Goal: Information Seeking & Learning: Understand process/instructions

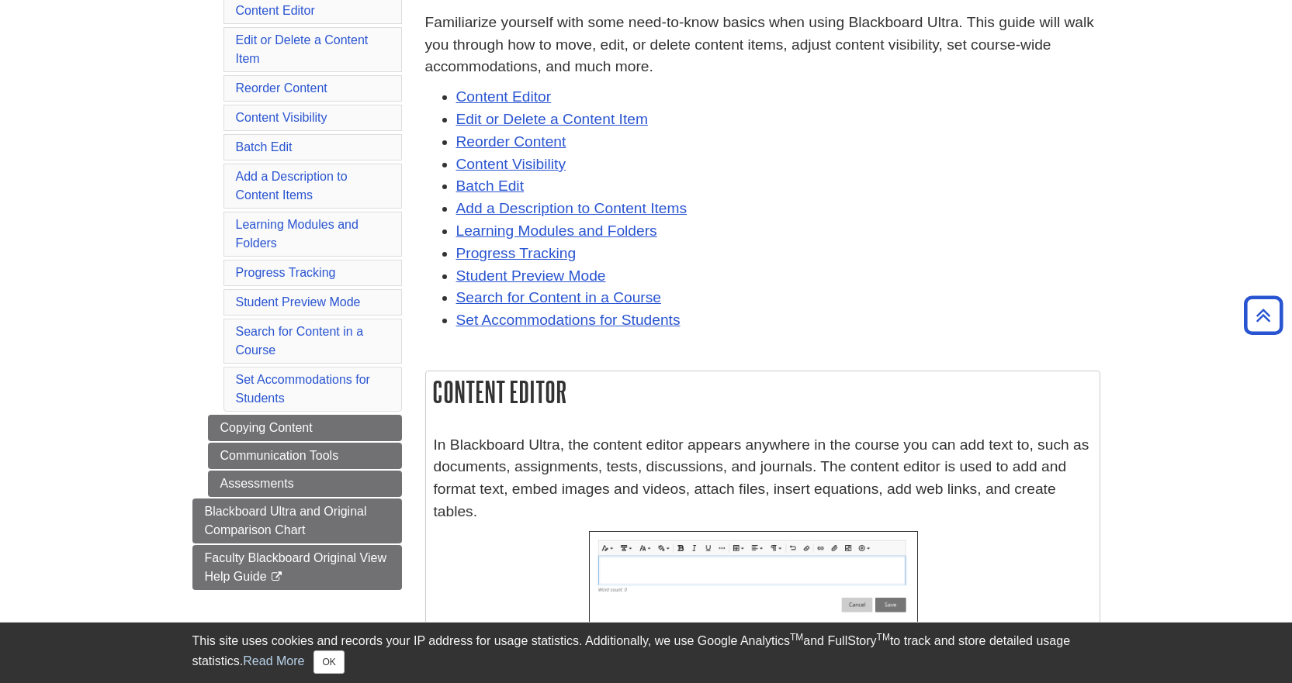
scroll to position [78, 0]
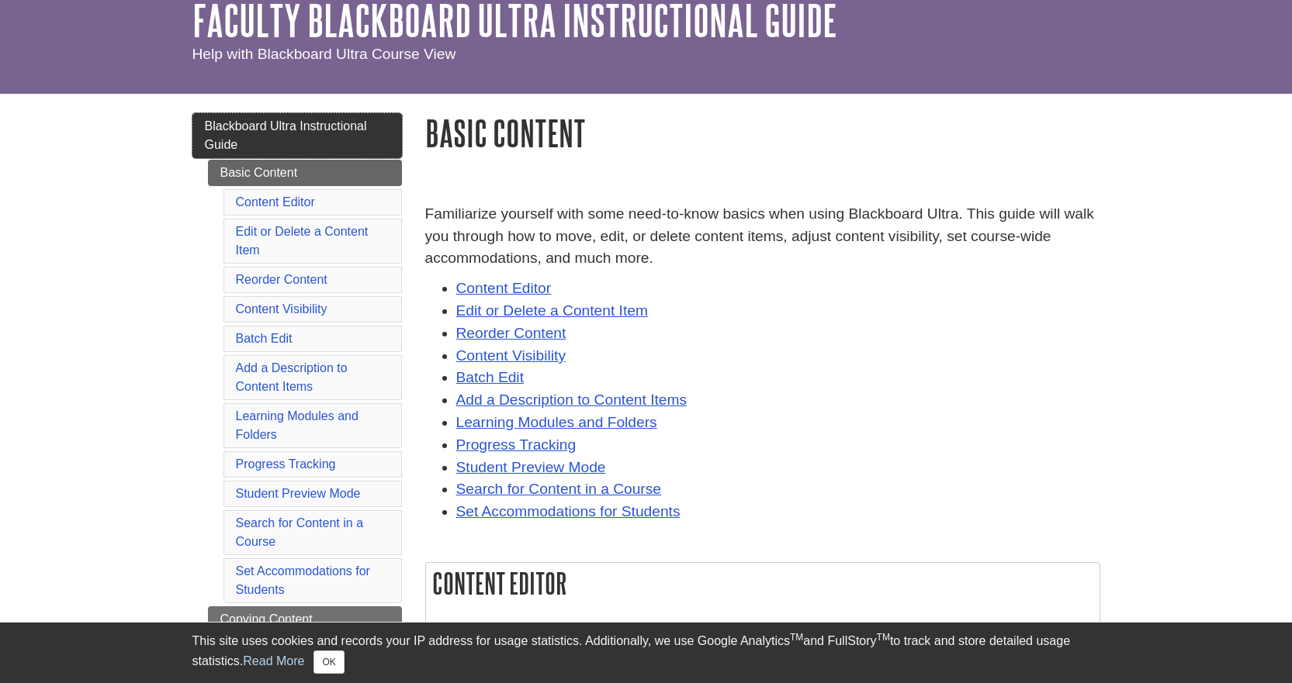
click at [256, 121] on span "Blackboard Ultra Instructional Guide" at bounding box center [286, 135] width 162 height 32
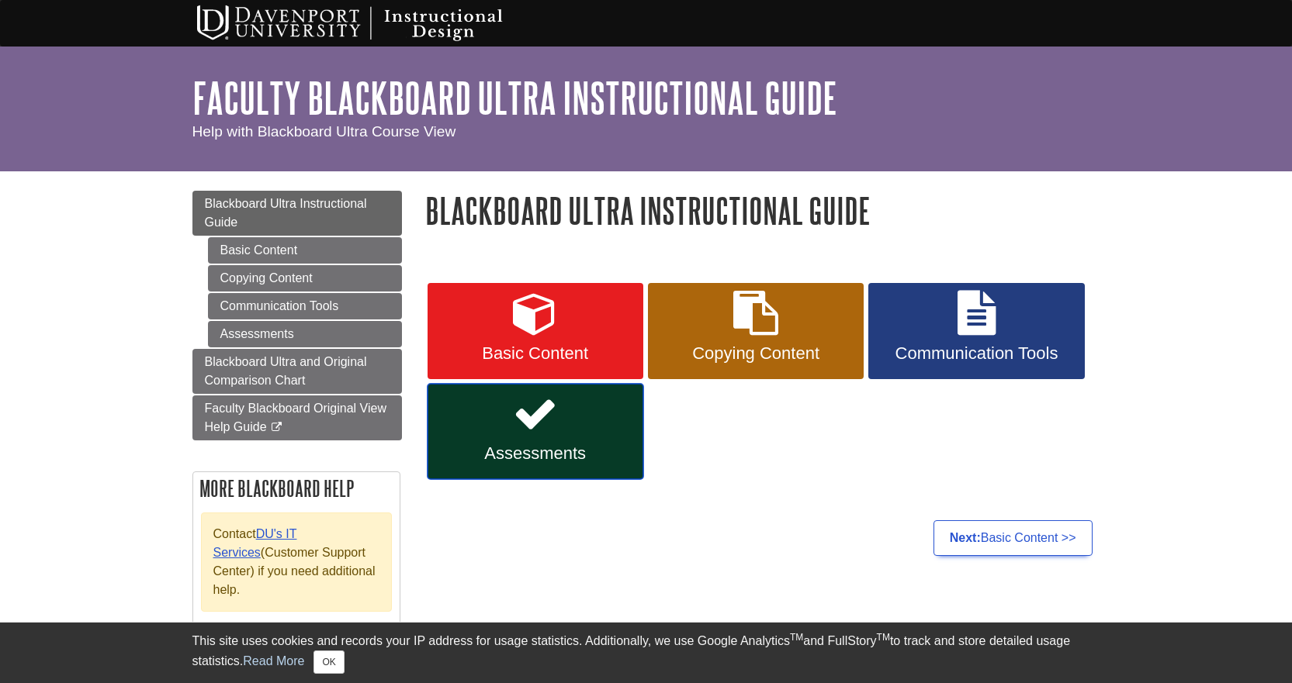
click at [524, 425] on icon at bounding box center [535, 414] width 45 height 45
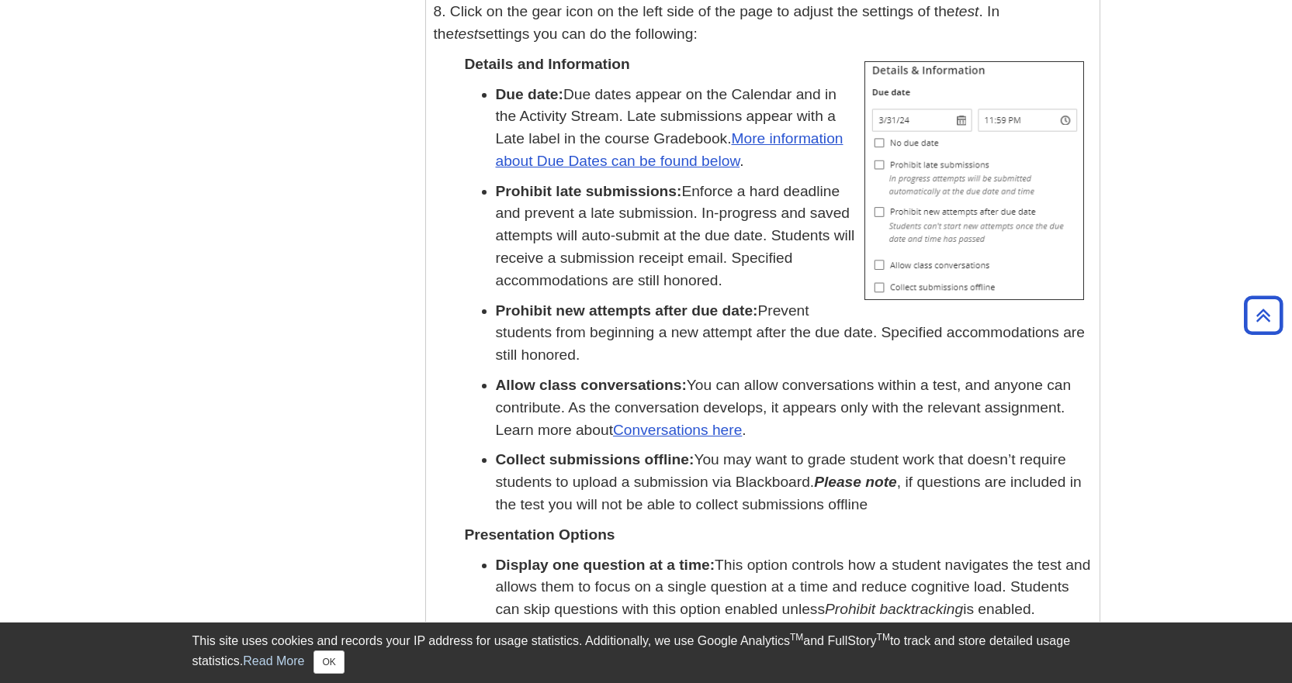
scroll to position [5197, 0]
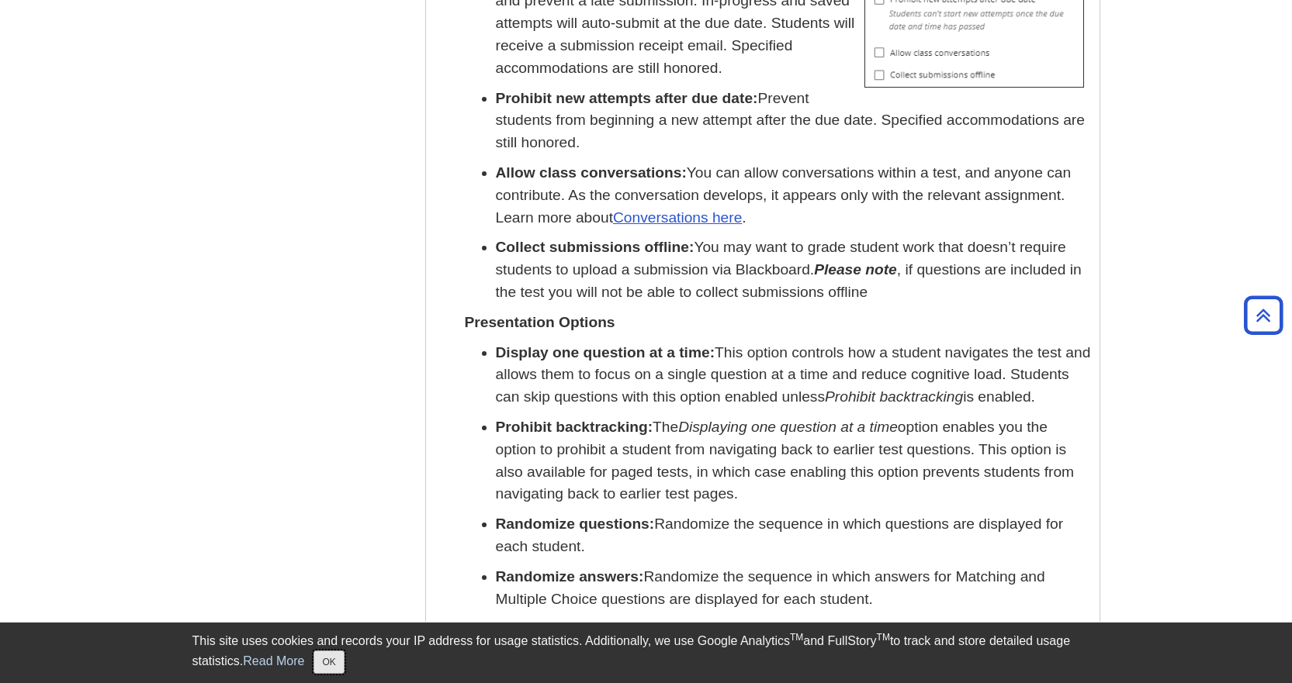
click at [335, 659] on button "OK" at bounding box center [328, 662] width 30 height 23
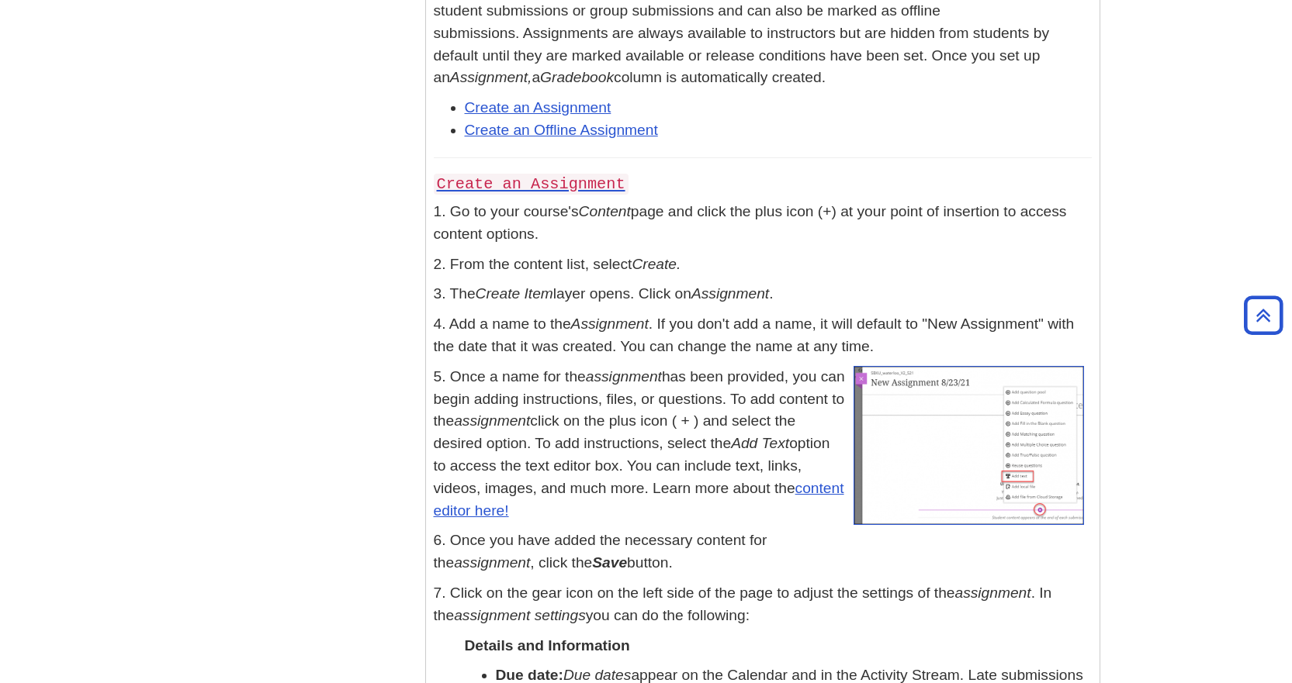
scroll to position [853, 0]
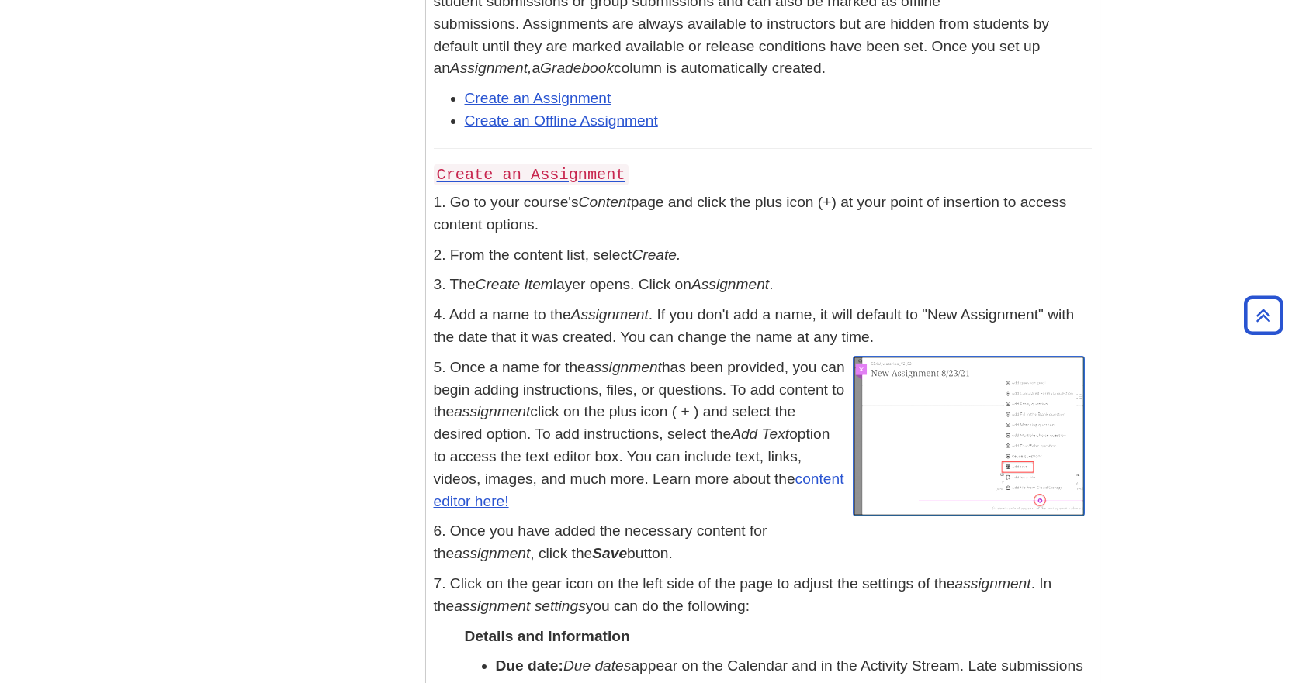
click at [1004, 431] on img at bounding box center [968, 436] width 230 height 159
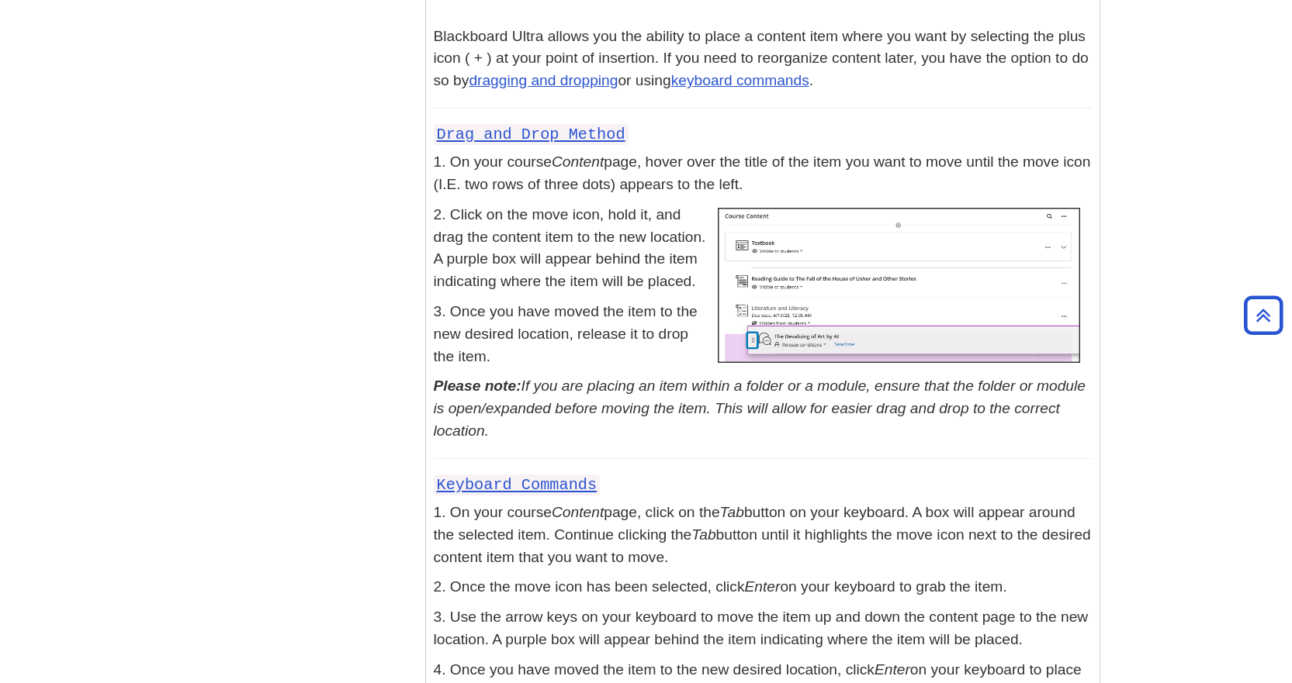
scroll to position [5816, 0]
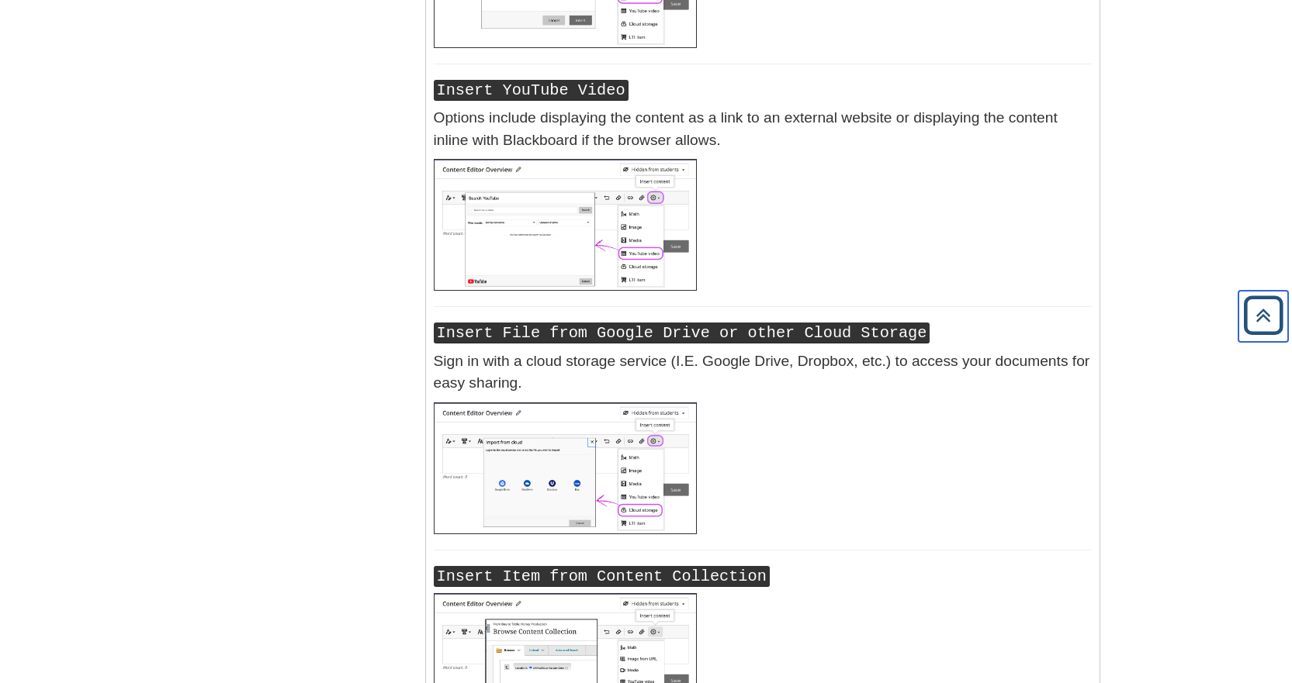
click at [1264, 325] on icon "Back to Top" at bounding box center [1263, 316] width 50 height 50
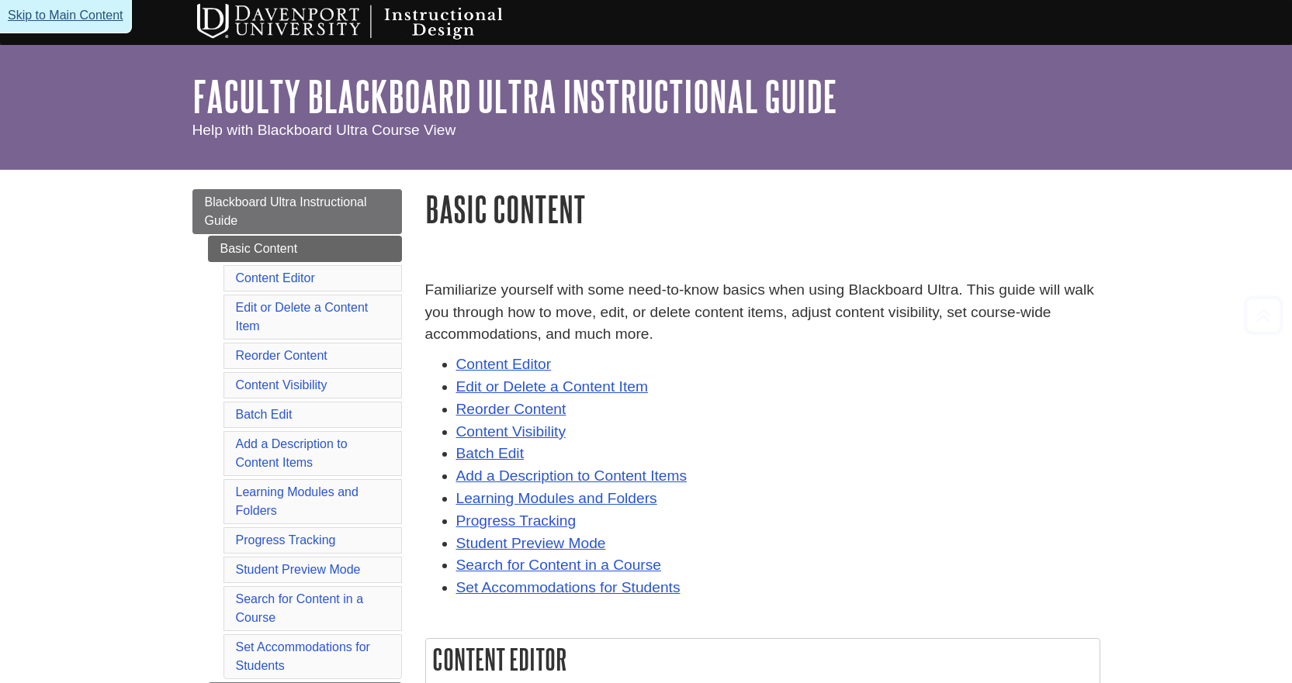
scroll to position [0, 0]
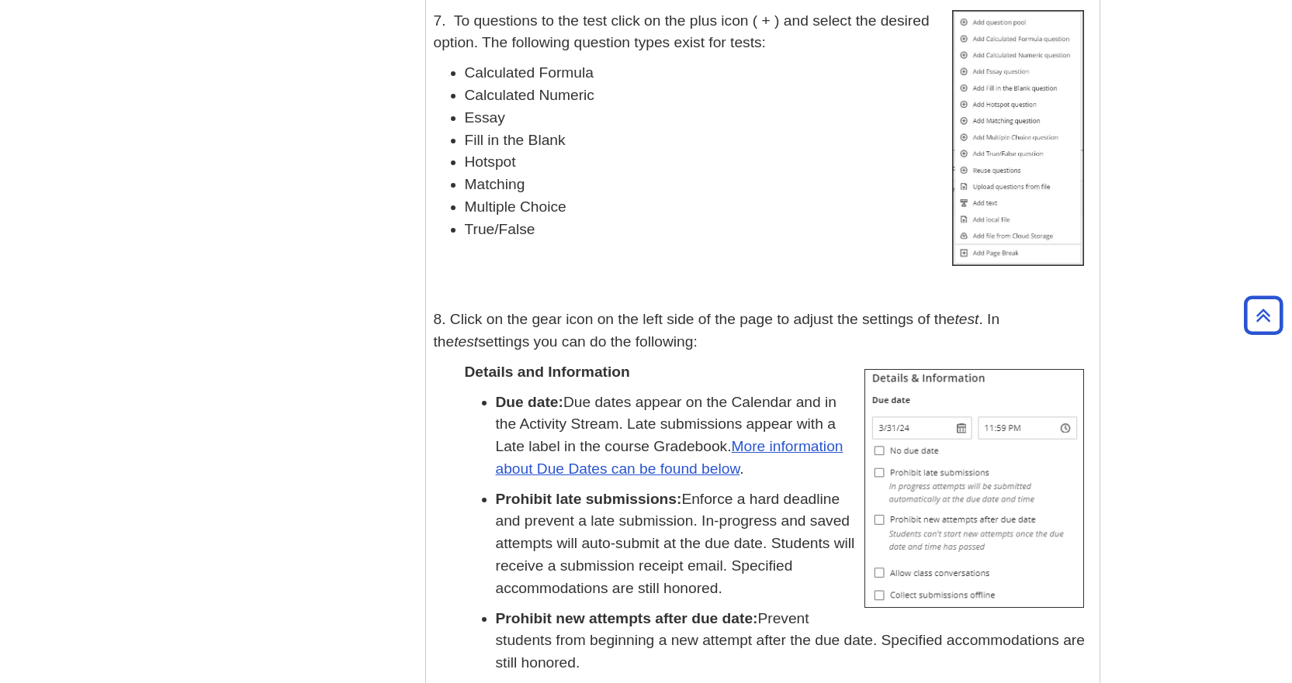
scroll to position [4809, 0]
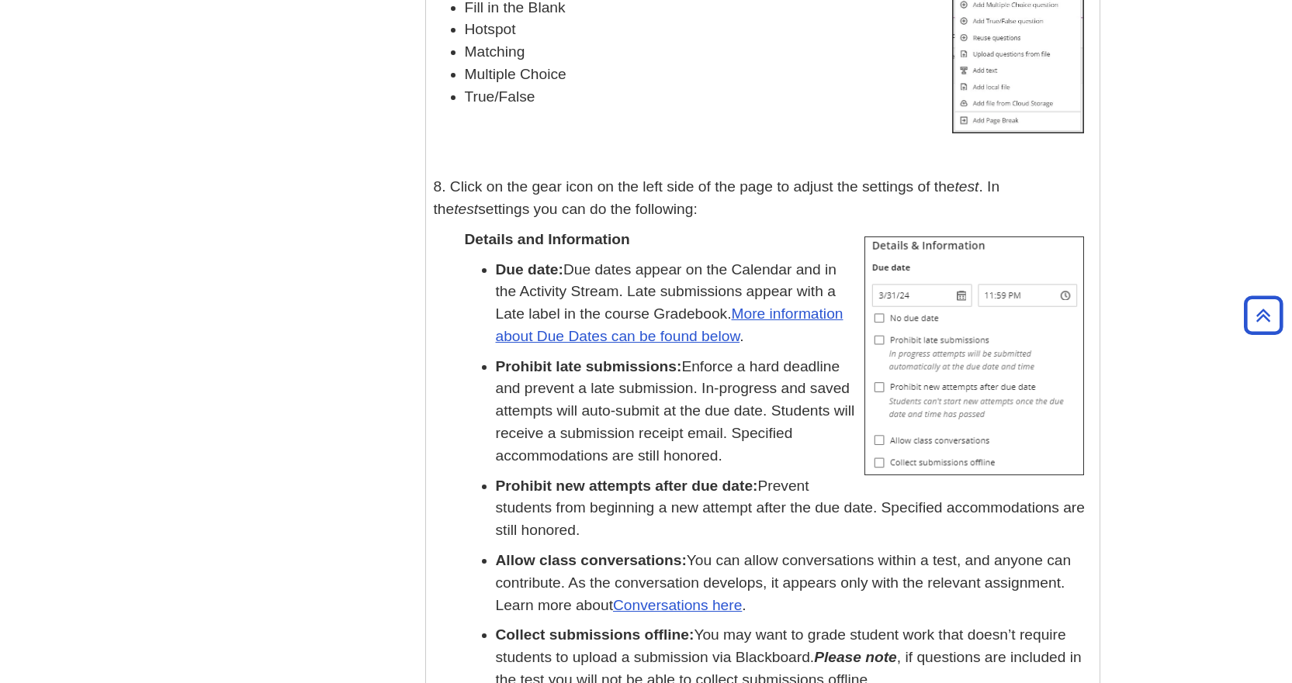
click at [944, 283] on img at bounding box center [974, 356] width 220 height 239
click at [952, 317] on img at bounding box center [974, 356] width 220 height 239
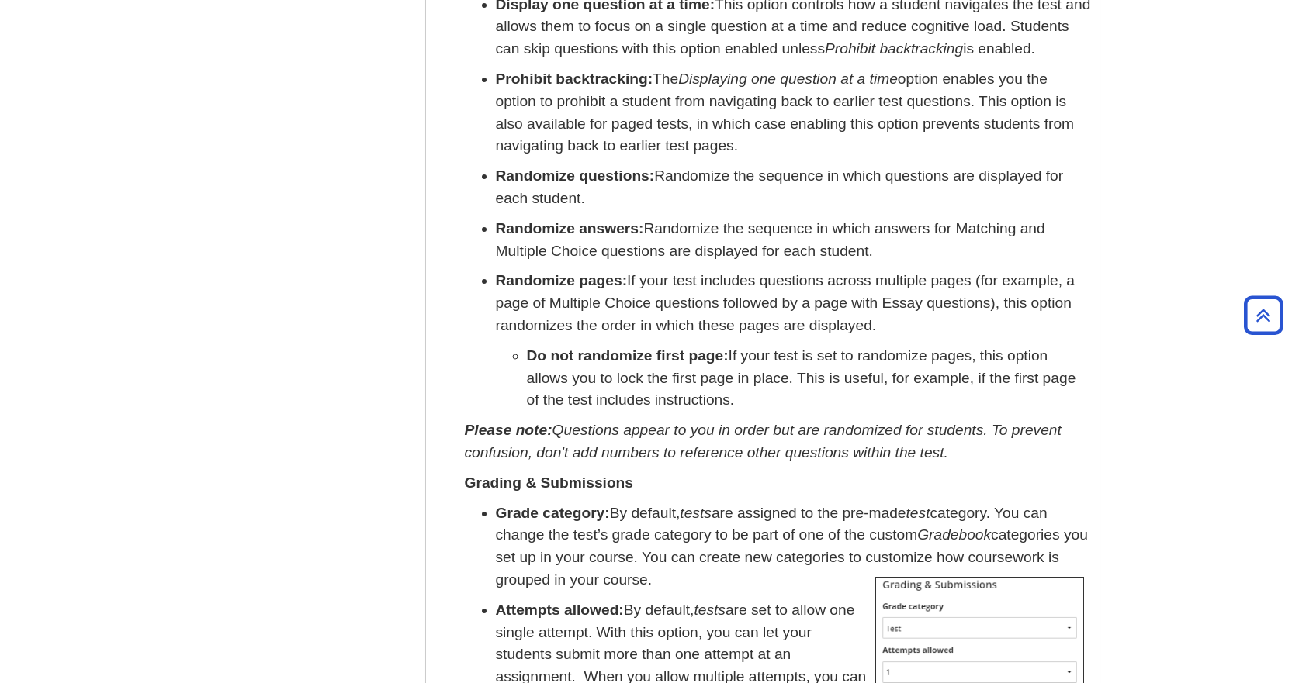
scroll to position [5585, 0]
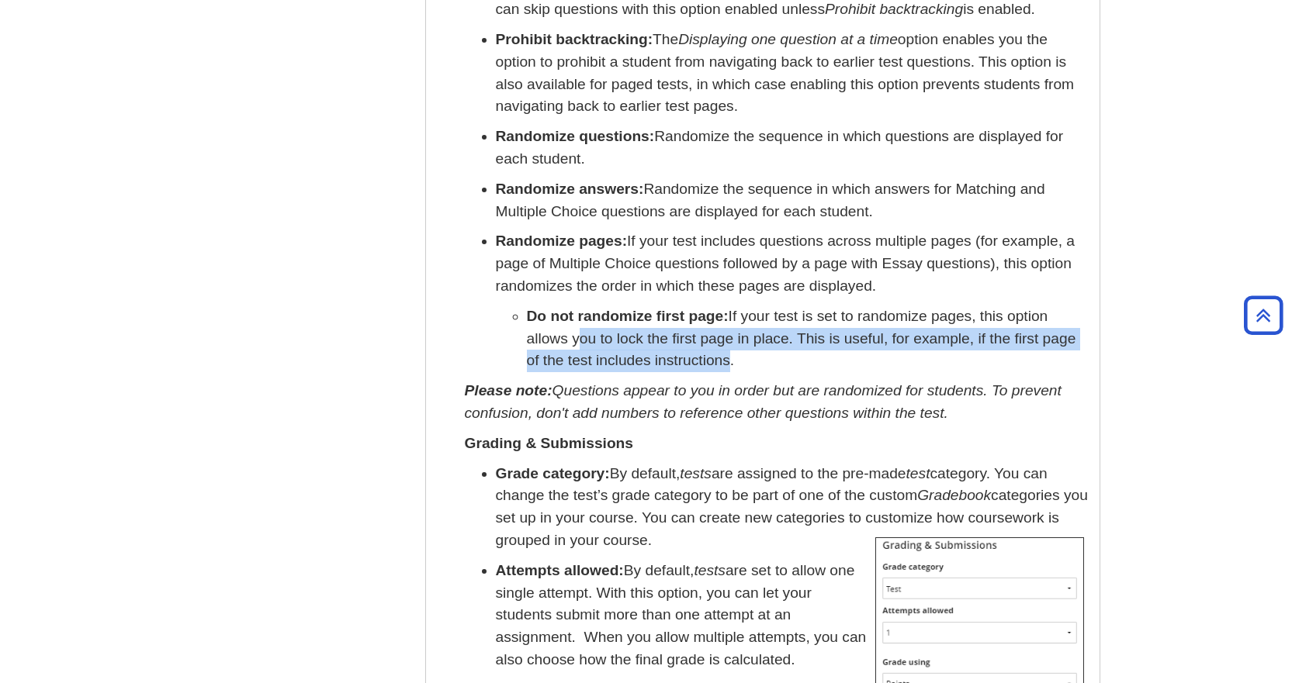
drag, startPoint x: 561, startPoint y: 358, endPoint x: 706, endPoint y: 380, distance: 146.8
click at [706, 372] on p "Do not randomize first page: If your test is set to randomize pages, this optio…" at bounding box center [809, 339] width 565 height 67
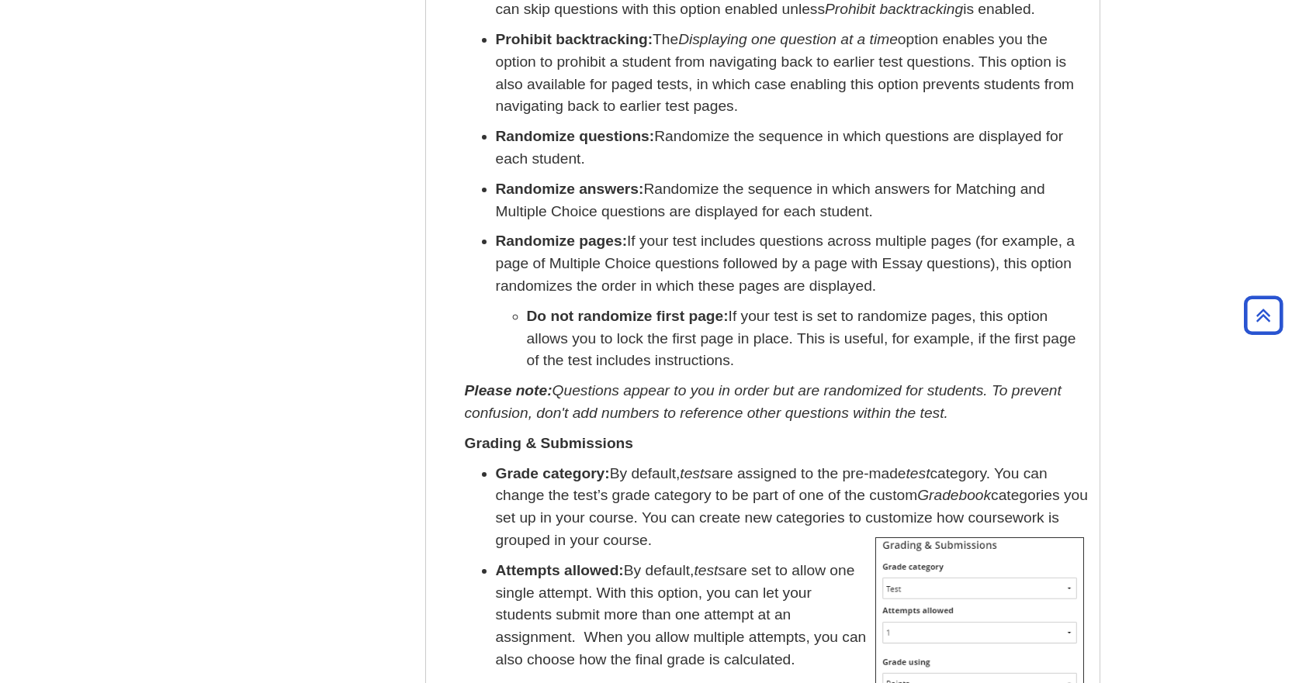
click at [756, 372] on p "Do not randomize first page: If your test is set to randomize pages, this optio…" at bounding box center [809, 339] width 565 height 67
drag, startPoint x: 746, startPoint y: 388, endPoint x: 520, endPoint y: 340, distance: 231.6
click at [520, 340] on ul "Do not randomize first page: If your test is set to randomize pages, this optio…" at bounding box center [794, 339] width 596 height 67
click at [744, 372] on p "Do not randomize first page: If your test is set to randomize pages, this optio…" at bounding box center [809, 339] width 565 height 67
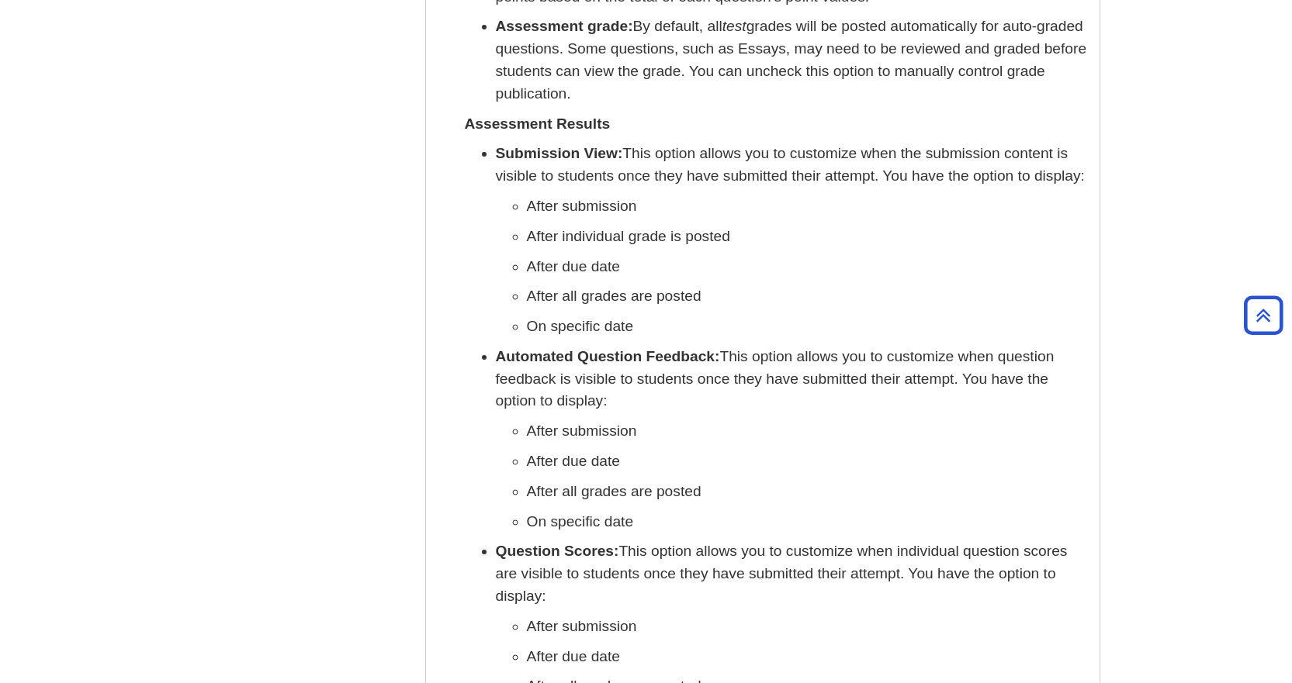
scroll to position [6206, 0]
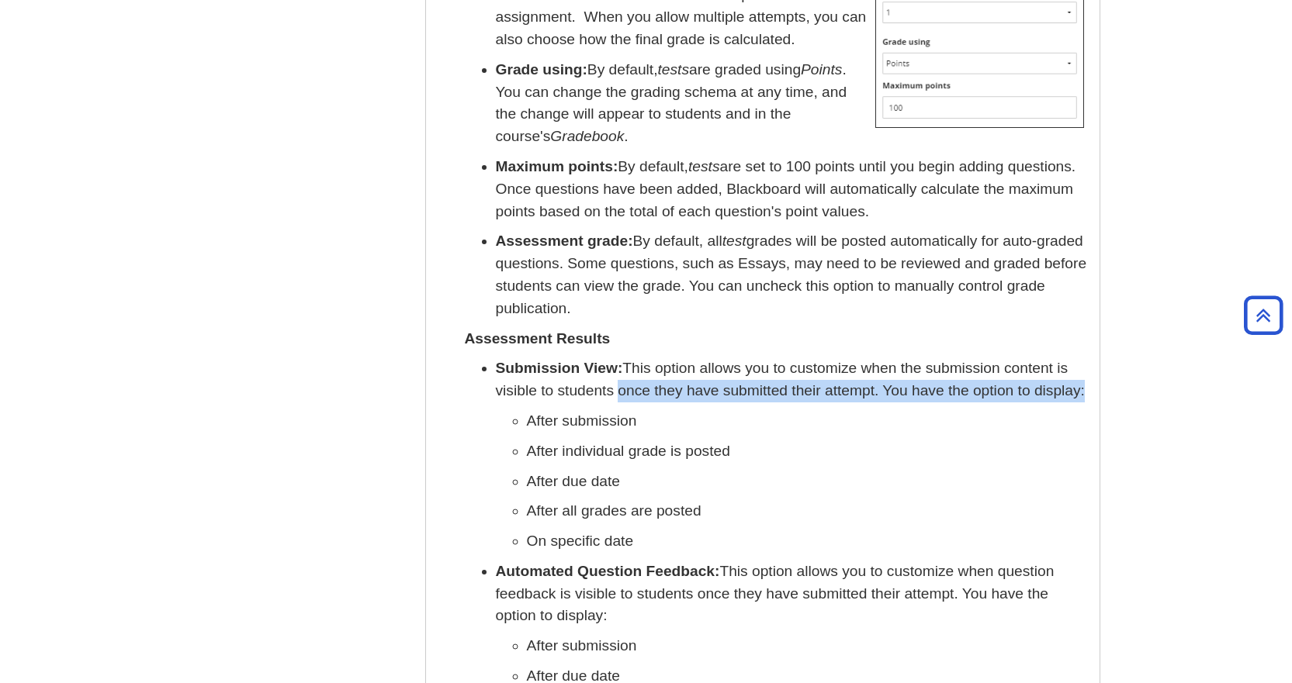
drag, startPoint x: 617, startPoint y: 408, endPoint x: 1084, endPoint y: 409, distance: 467.0
click at [1084, 403] on p "Submission View: This option allows you to customize when the submission conten…" at bounding box center [794, 380] width 596 height 45
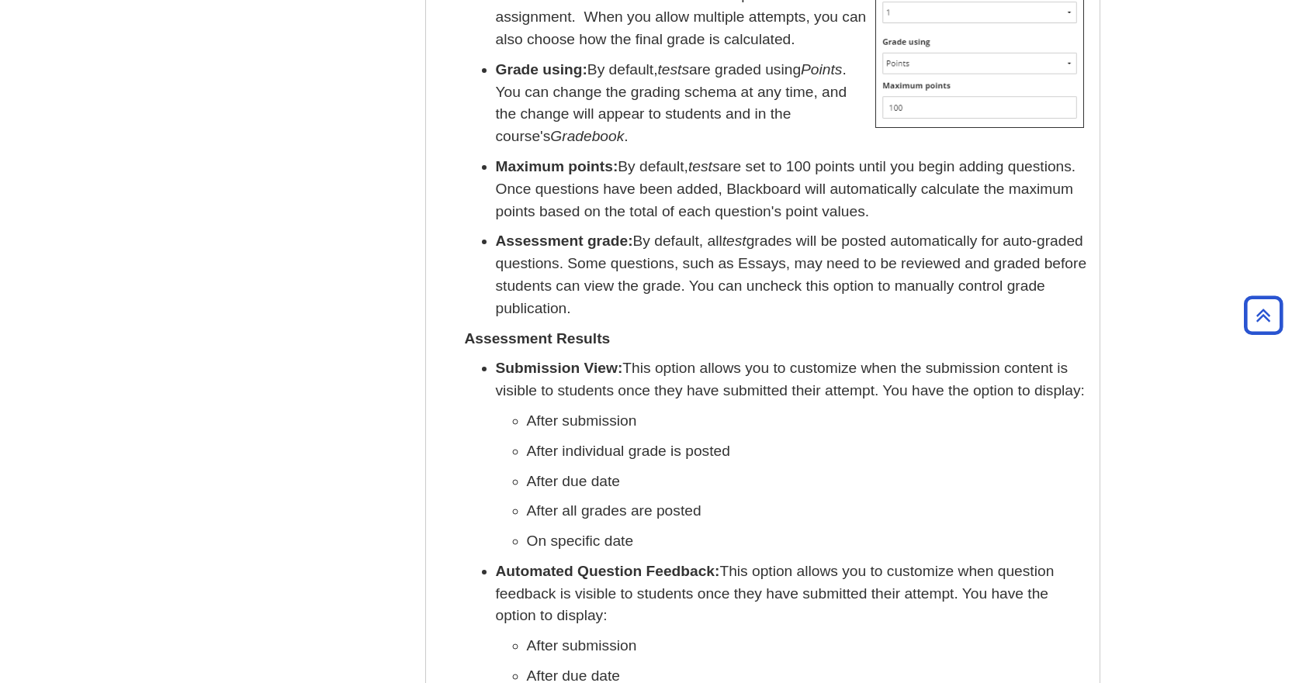
click at [926, 432] on p "After submission" at bounding box center [809, 421] width 565 height 22
